Goal: Task Accomplishment & Management: Use online tool/utility

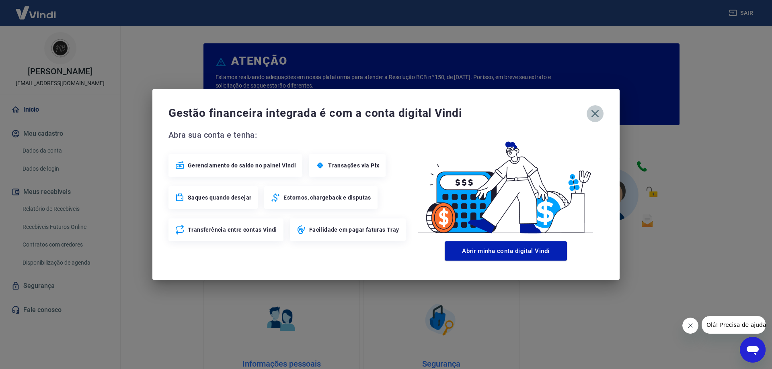
click at [595, 112] on icon "button" at bounding box center [595, 113] width 13 height 13
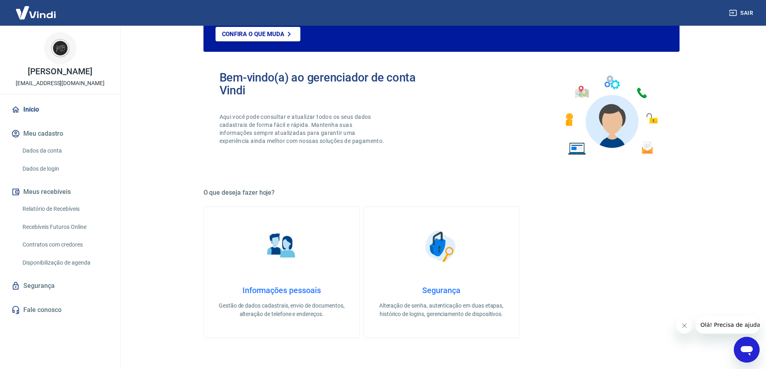
scroll to position [80, 0]
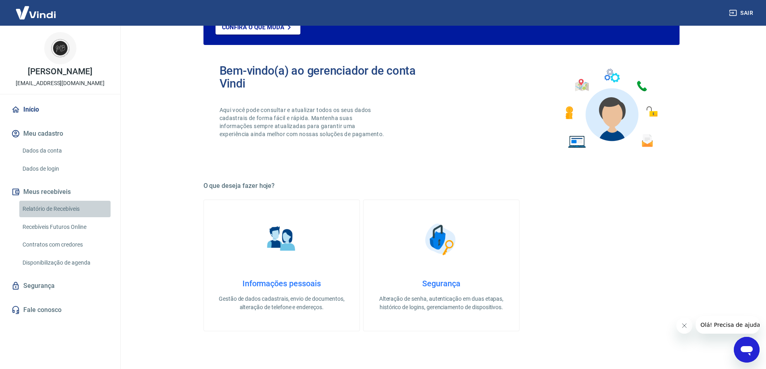
click at [70, 206] on link "Relatório de Recebíveis" at bounding box center [64, 209] width 91 height 16
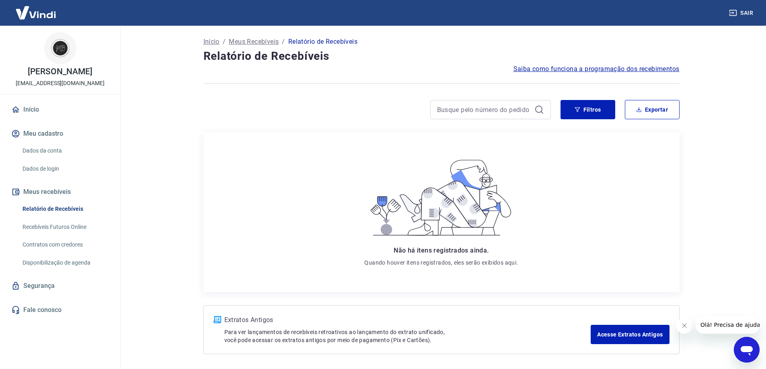
click at [444, 216] on icon at bounding box center [447, 208] width 53 height 40
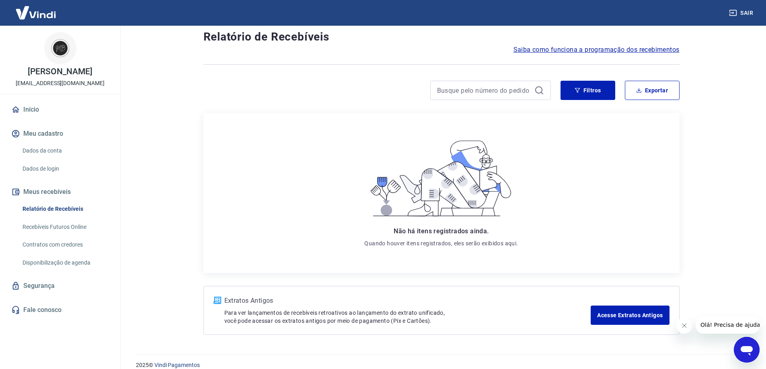
scroll to position [30, 0]
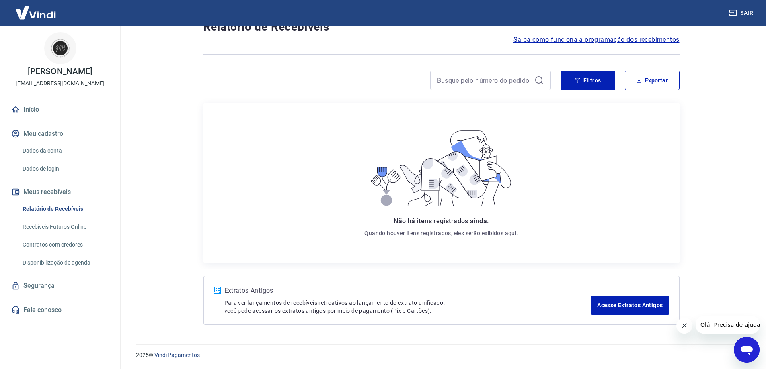
click at [64, 226] on link "Recebíveis Futuros Online" at bounding box center [64, 227] width 91 height 16
